Goal: Task Accomplishment & Management: Use online tool/utility

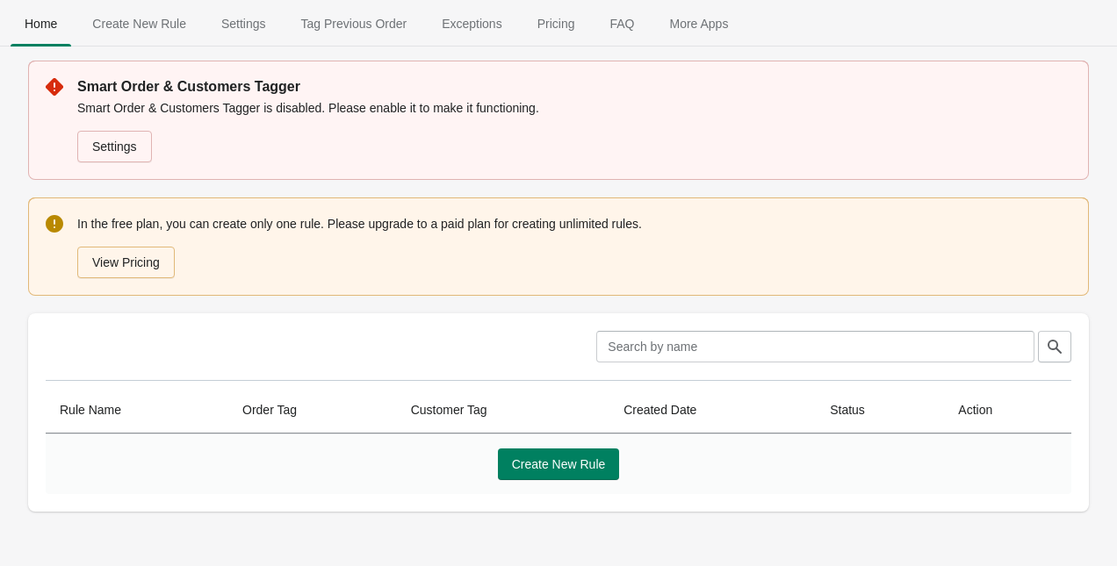
click at [211, 326] on div "Clear" at bounding box center [551, 340] width 1039 height 46
click at [127, 138] on link "Settings" at bounding box center [114, 147] width 75 height 32
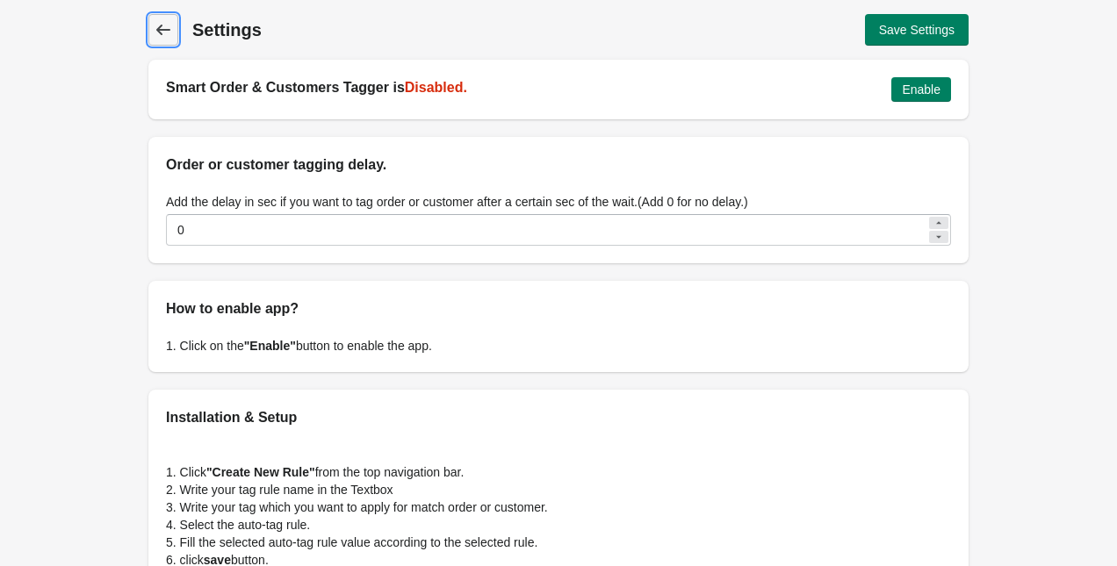
click at [155, 26] on icon at bounding box center [164, 30] width 18 height 18
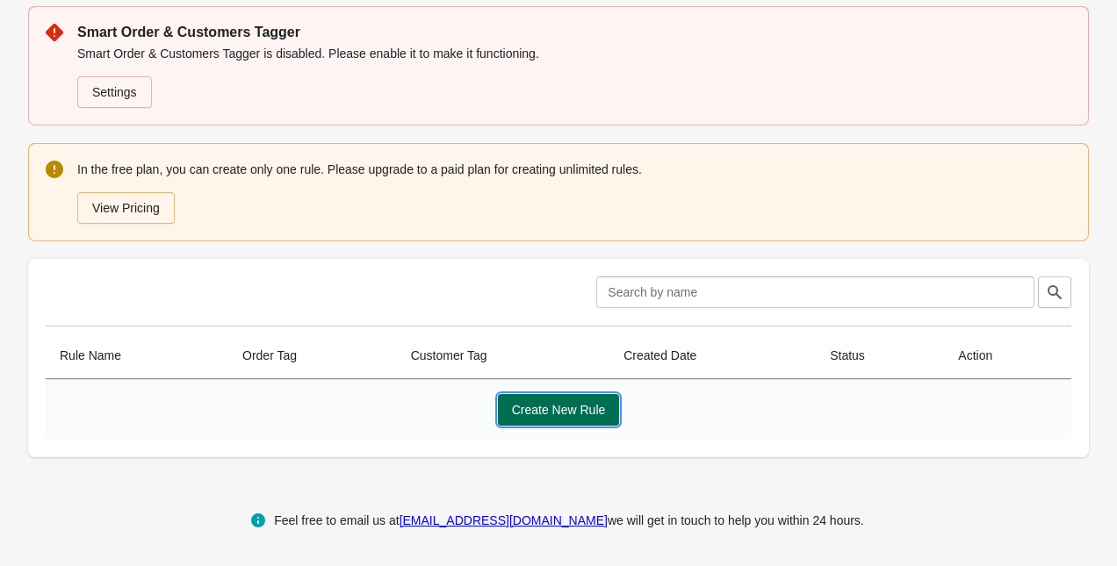
click at [524, 414] on span "Create New Rule" at bounding box center [559, 410] width 94 height 14
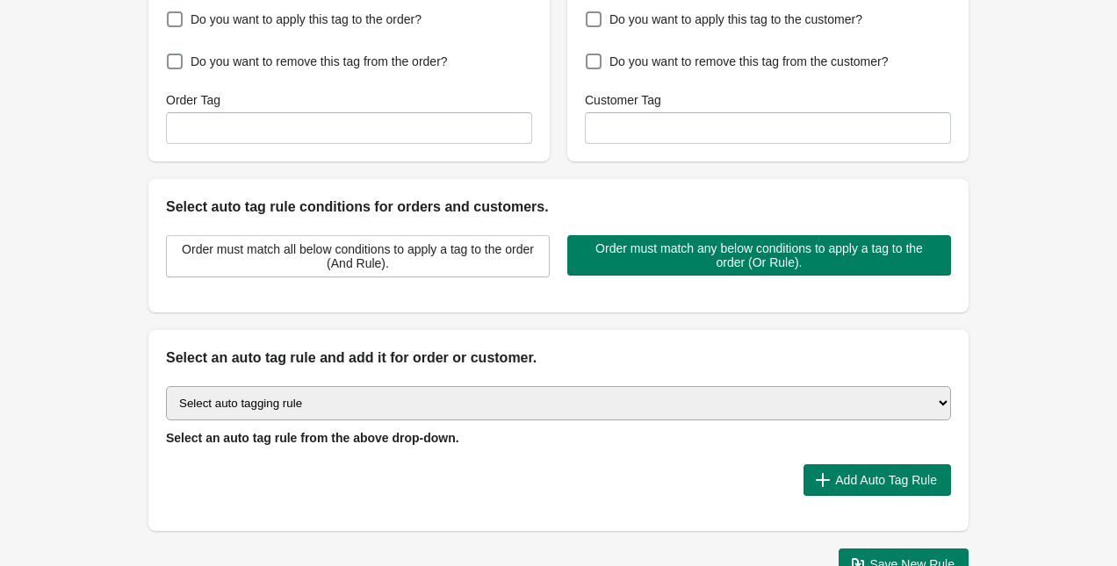
scroll to position [376, 0]
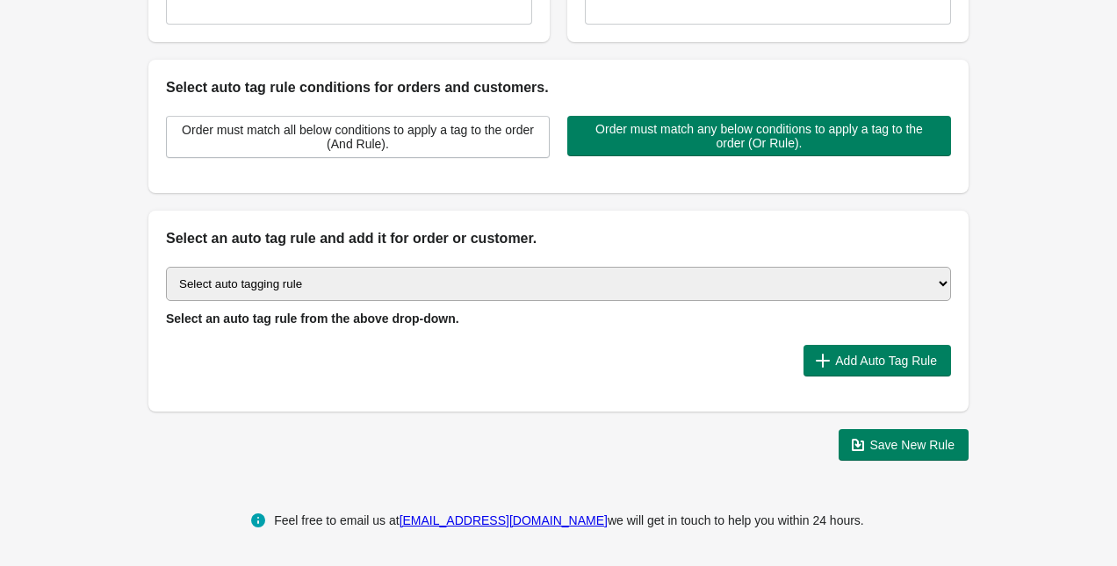
click at [1026, 321] on div "Back Create Rule Save New Rule Enable this auto tag rule? Auto Tag Rule Name Or…" at bounding box center [558, 49] width 1117 height 851
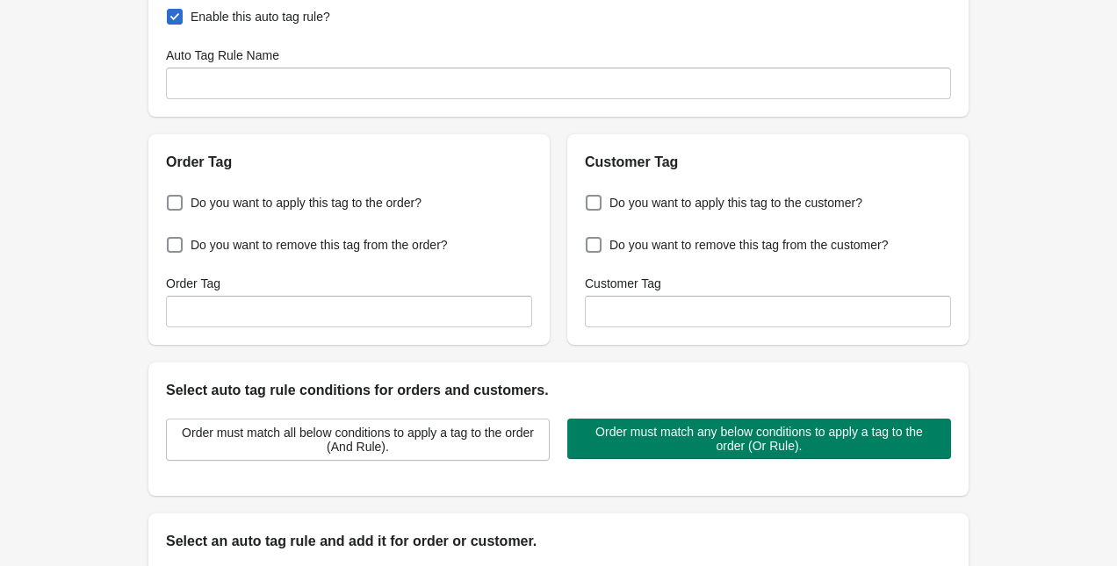
scroll to position [0, 0]
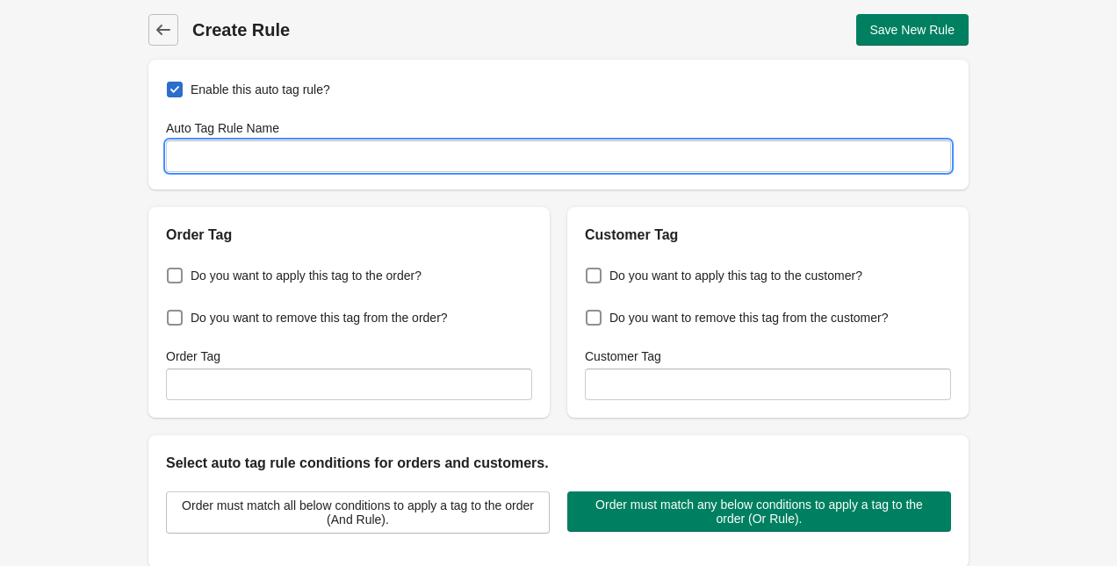
click at [531, 162] on input "Auto Tag Rule Name" at bounding box center [558, 156] width 785 height 32
type input "b"
type input "BRINDE10"
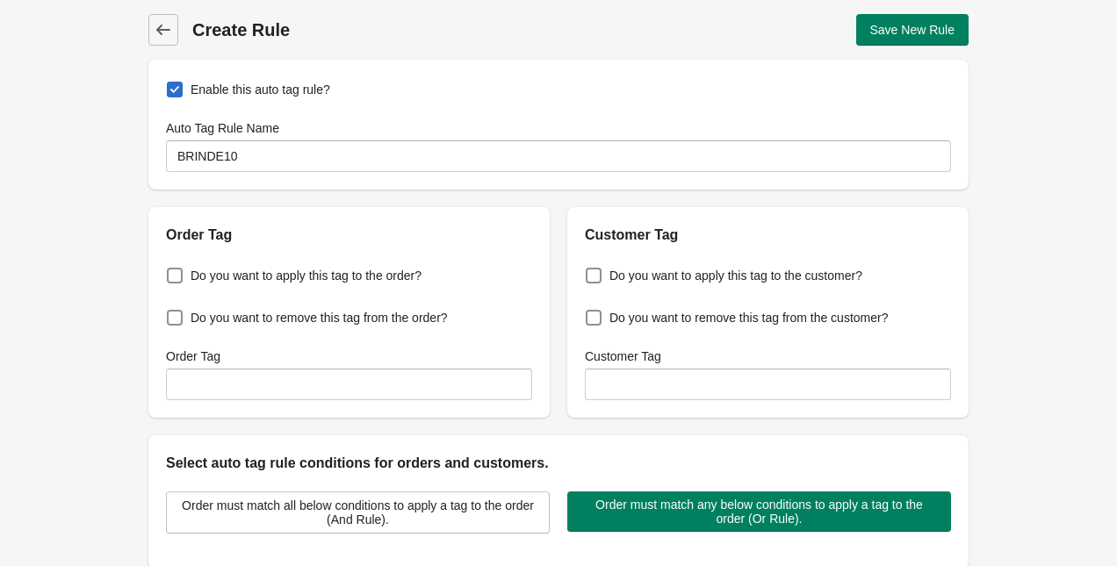
click at [461, 219] on div "Order Tag" at bounding box center [348, 226] width 401 height 39
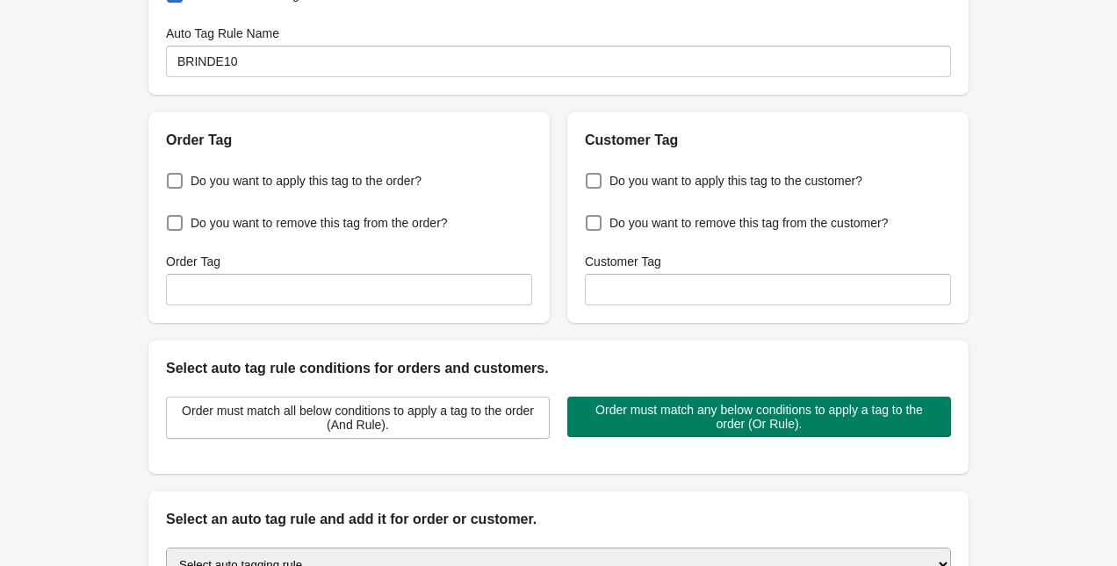
scroll to position [102, 0]
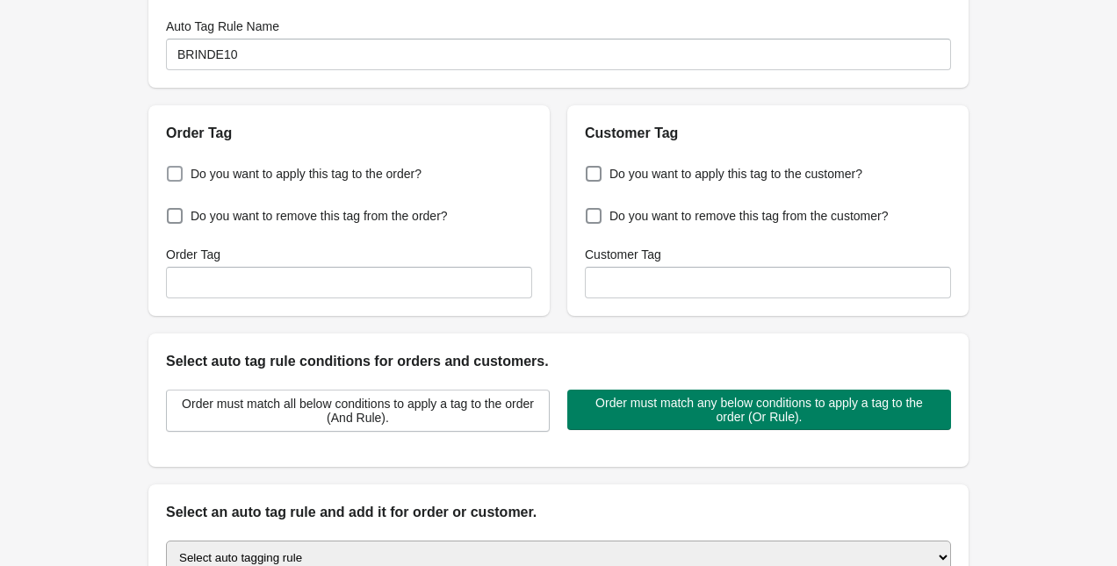
click at [346, 176] on span "Do you want to apply this tag to the order?" at bounding box center [305, 174] width 231 height 18
click at [171, 169] on input "Do you want to apply this tag to the order?" at bounding box center [170, 169] width 1 height 1
checkbox input "true"
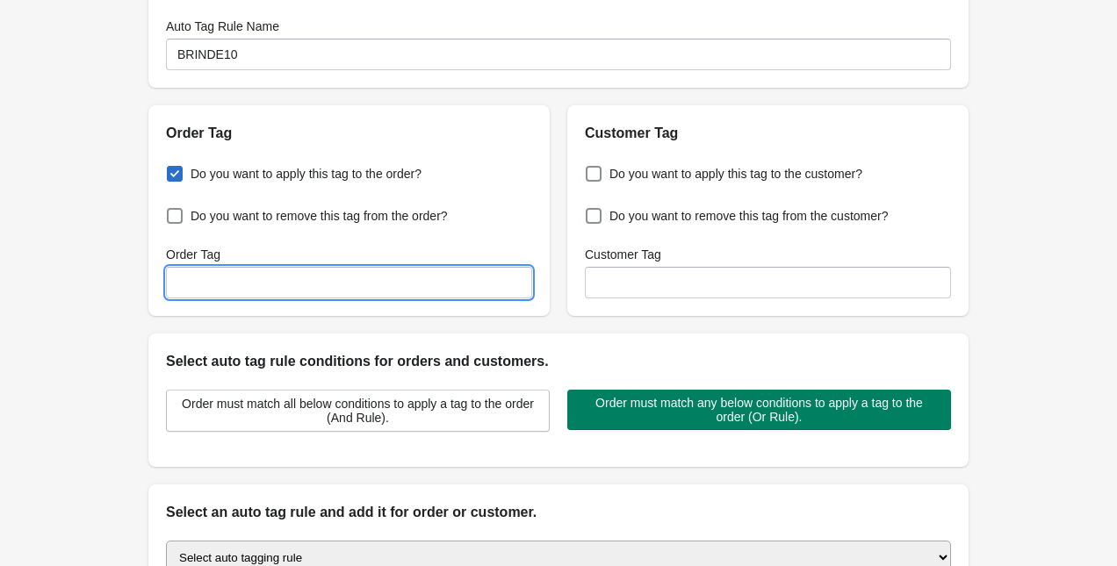
click at [366, 278] on input "Order Tag" at bounding box center [349, 283] width 366 height 32
type input "BRINDE10"
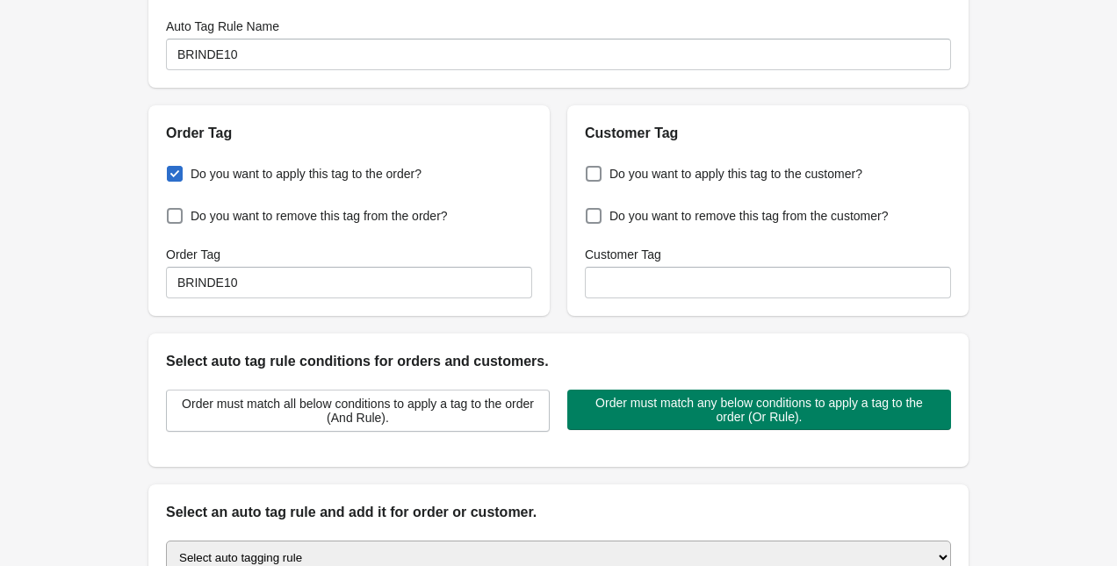
click at [490, 175] on div "Do you want to apply this tag to the order? Do you want to remove this tag from…" at bounding box center [348, 230] width 401 height 172
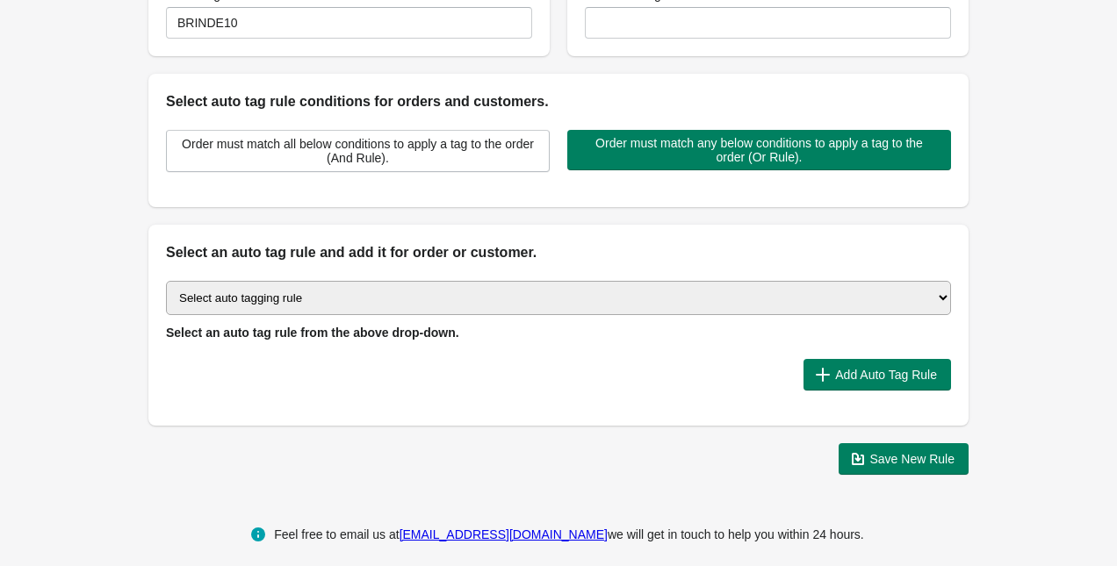
scroll to position [376, 0]
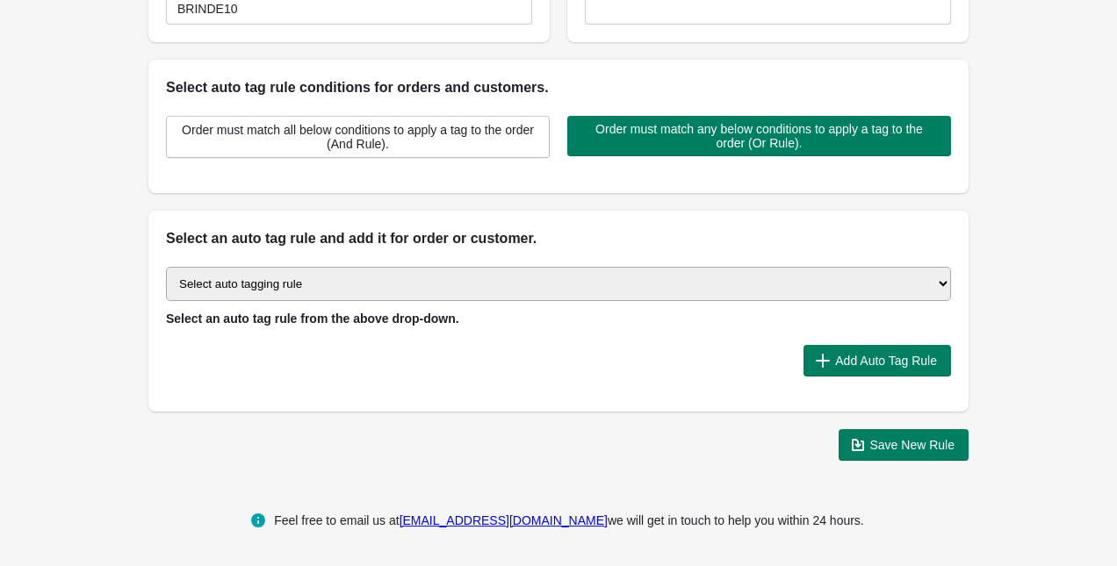
click at [542, 282] on select "Select auto tagging rule Tag by order amount Tag based on the order count (Volu…" at bounding box center [558, 284] width 785 height 34
click at [569, 284] on select "Select auto tagging rule Tag by order amount Tag based on the order count (Volu…" at bounding box center [558, 284] width 785 height 34
select select "7"
click at [504, 347] on div at bounding box center [477, 361] width 623 height 32
click at [490, 365] on div at bounding box center [477, 361] width 623 height 32
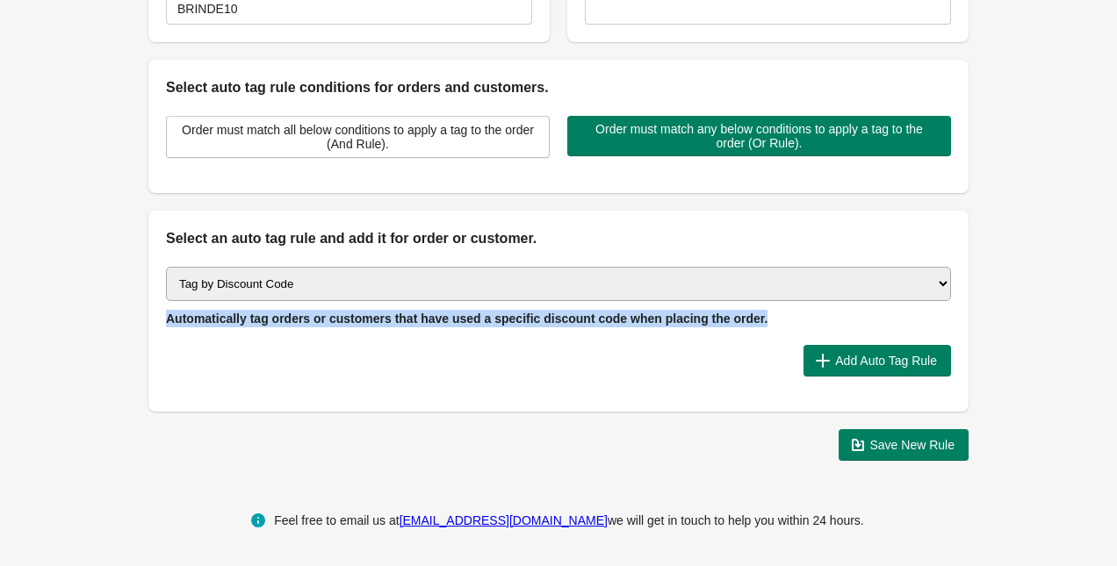
drag, startPoint x: 162, startPoint y: 318, endPoint x: 791, endPoint y: 321, distance: 629.4
click at [791, 321] on div "Select auto tagging rule Tag by order amount Tag based on the order count (Volu…" at bounding box center [558, 330] width 820 height 162
copy span "Automatically tag orders or customers that have used a specific discount code w…"
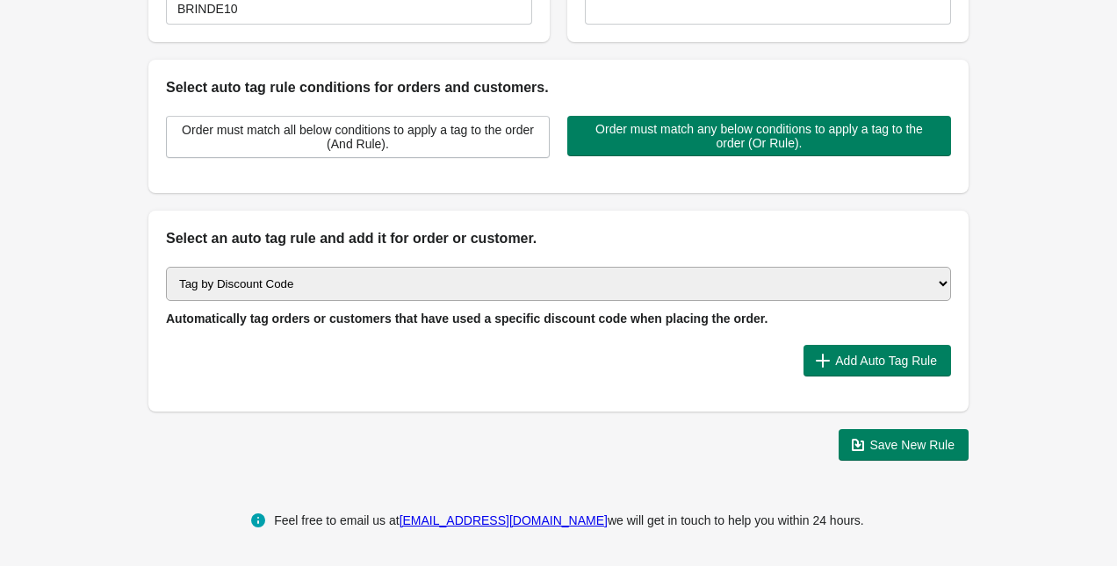
click at [508, 354] on div at bounding box center [477, 361] width 623 height 32
click at [677, 377] on div "Select auto tagging rule Tag by order amount Tag based on the order count (Volu…" at bounding box center [558, 330] width 820 height 162
click at [875, 361] on span "Add Auto Tag Rule" at bounding box center [886, 361] width 102 height 14
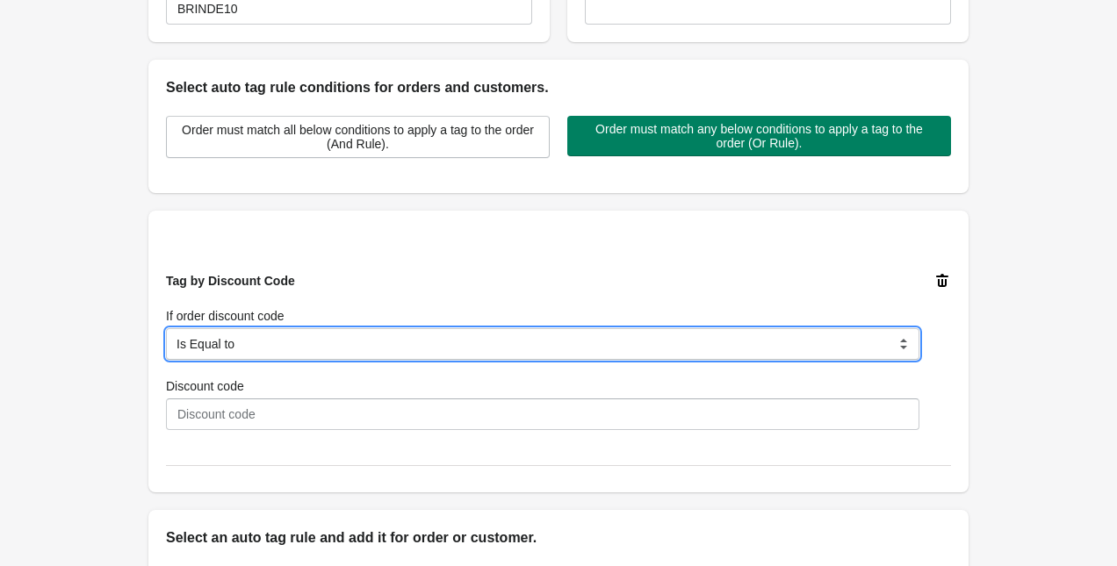
click at [614, 349] on select "Is Equal to Contain Is not Equal to Does not contain Is using any discount code…" at bounding box center [542, 344] width 753 height 32
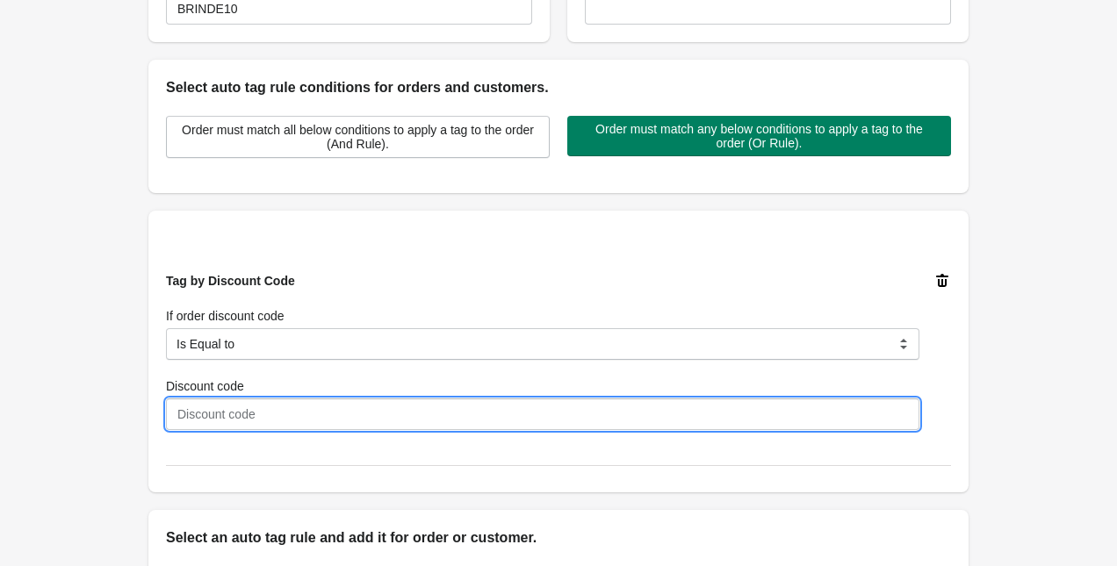
click at [524, 424] on input "Discount code" at bounding box center [542, 415] width 753 height 32
type input "BRINDE10"
click at [1022, 259] on div "Back Create Rule Save New Rule Enable this auto tag rule? Auto Tag Rule Name BR…" at bounding box center [558, 199] width 1117 height 1150
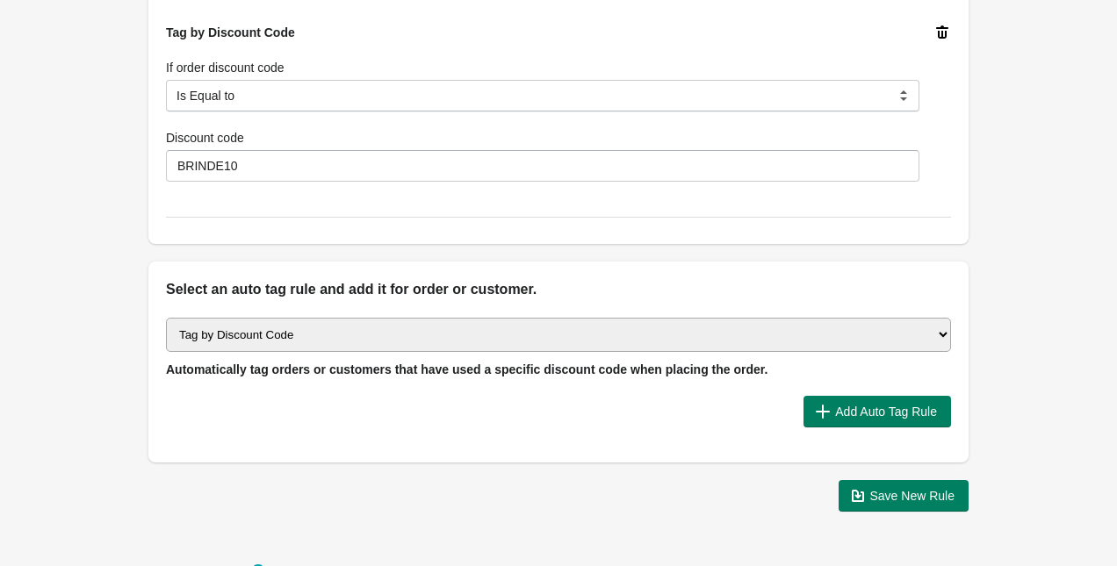
scroll to position [675, 0]
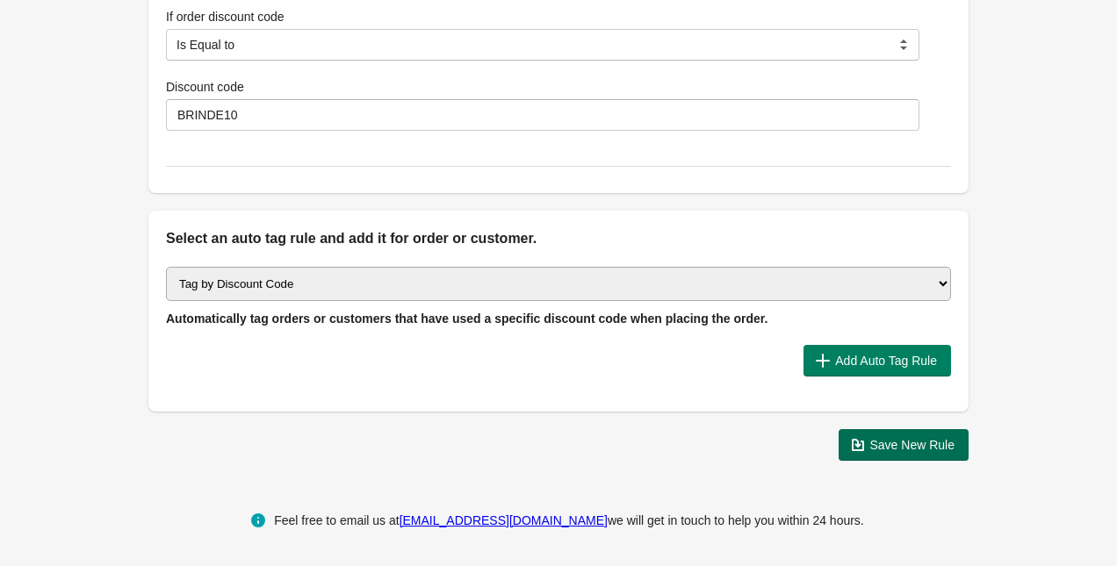
click at [913, 448] on span "Save New Rule" at bounding box center [912, 445] width 85 height 14
